Goal: Find specific page/section: Find specific page/section

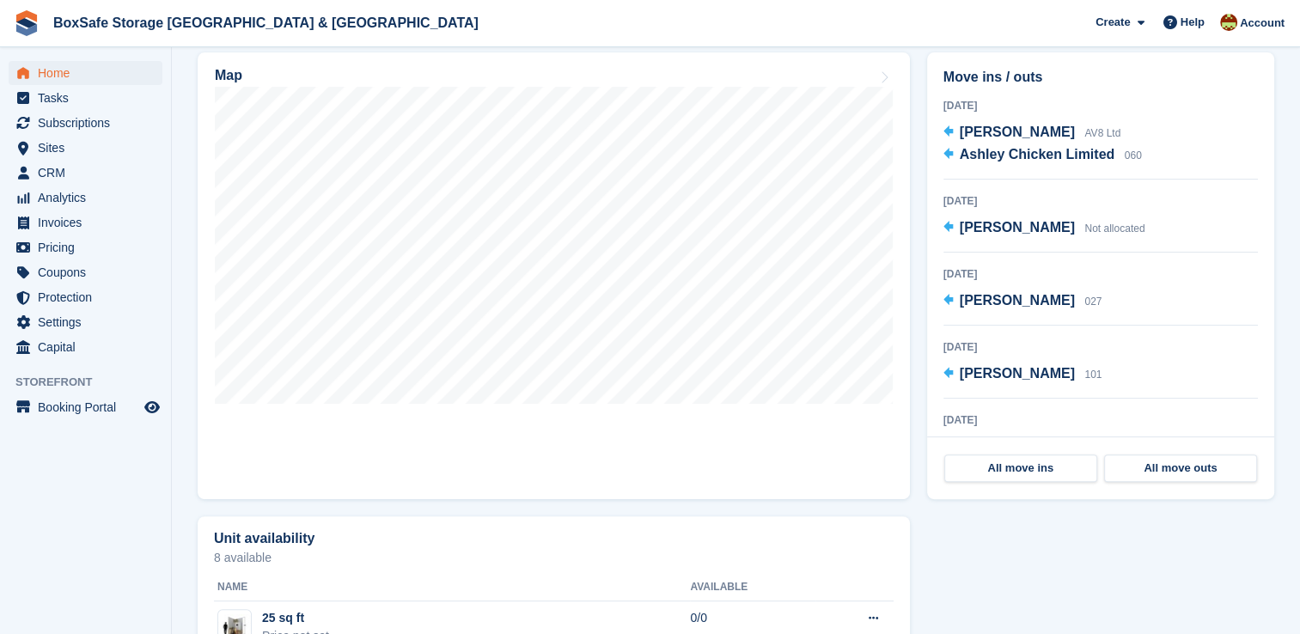
scroll to position [59, 0]
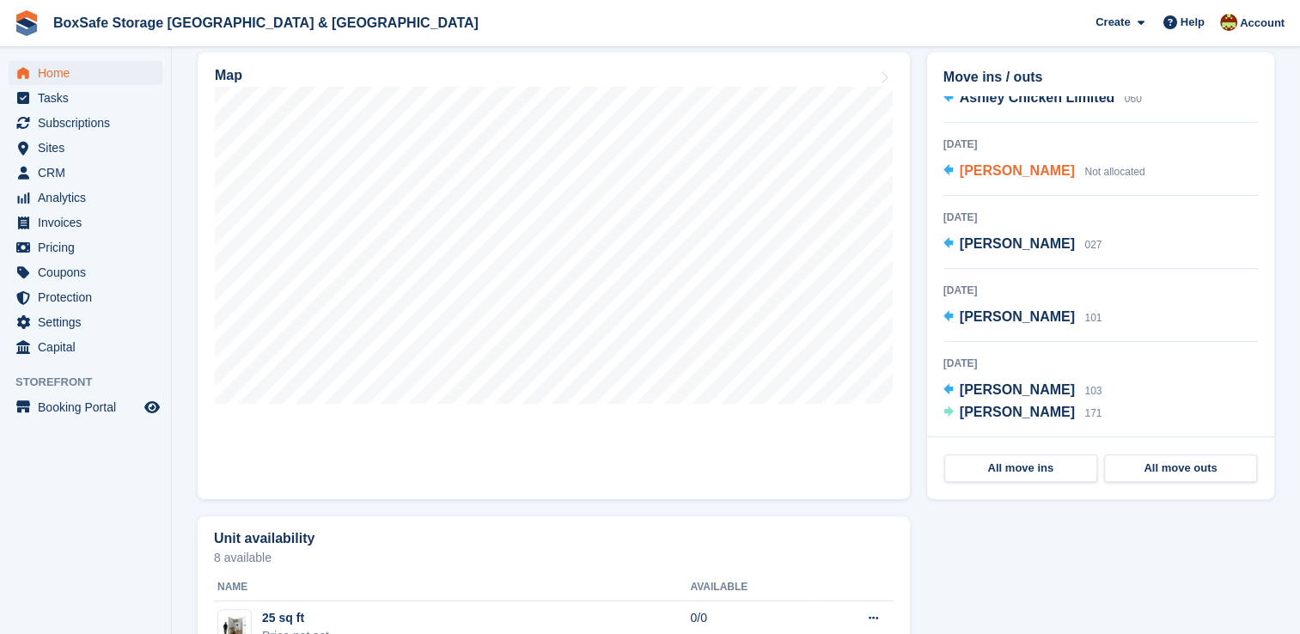
click at [1012, 171] on span "[PERSON_NAME]" at bounding box center [1017, 170] width 115 height 15
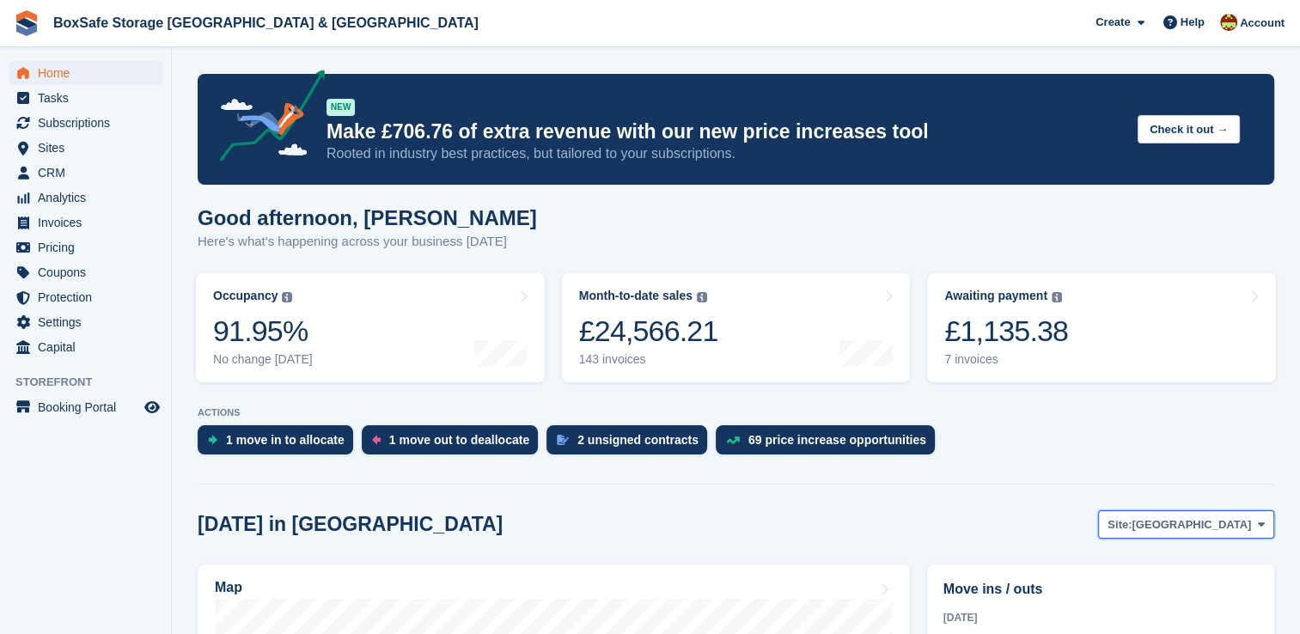
click at [1216, 528] on span "[GEOGRAPHIC_DATA]" at bounding box center [1191, 524] width 119 height 17
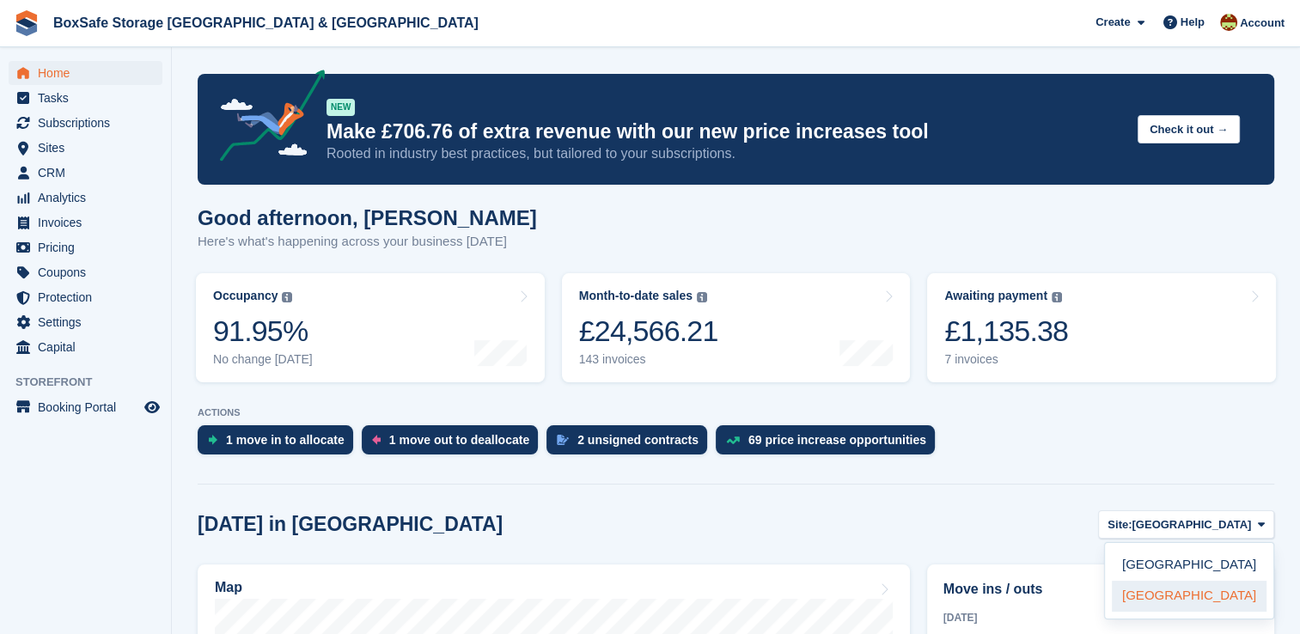
click at [1162, 602] on link "[GEOGRAPHIC_DATA]" at bounding box center [1189, 596] width 155 height 31
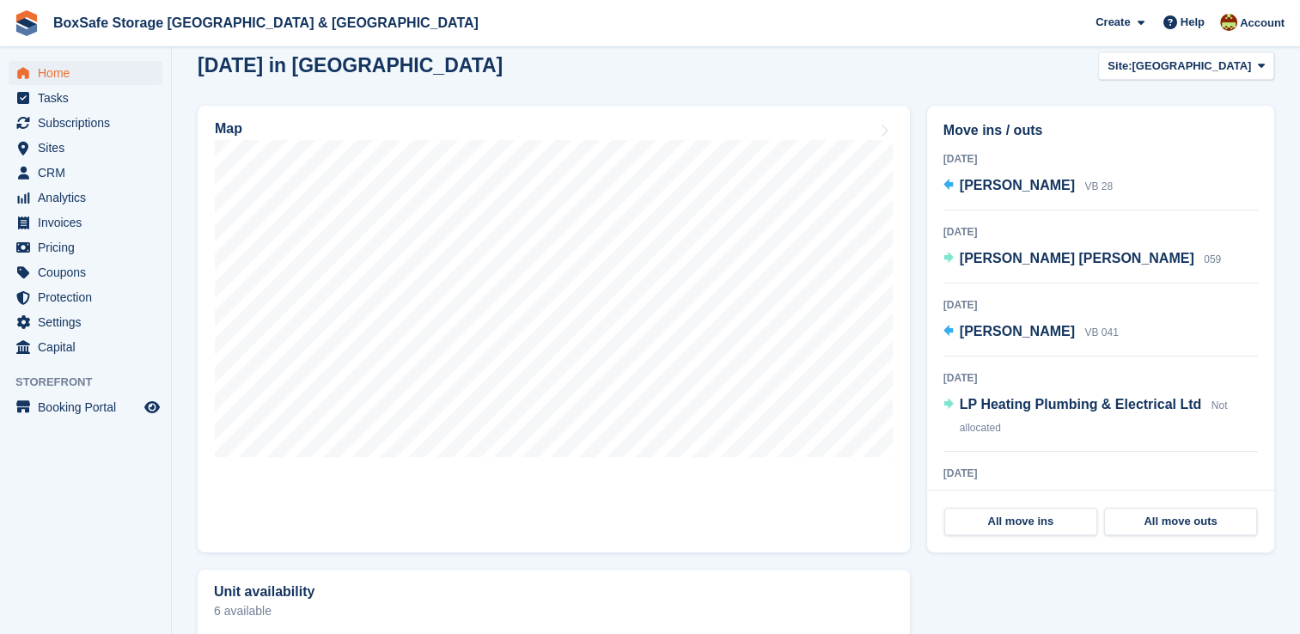
scroll to position [449, 0]
